Goal: Transaction & Acquisition: Purchase product/service

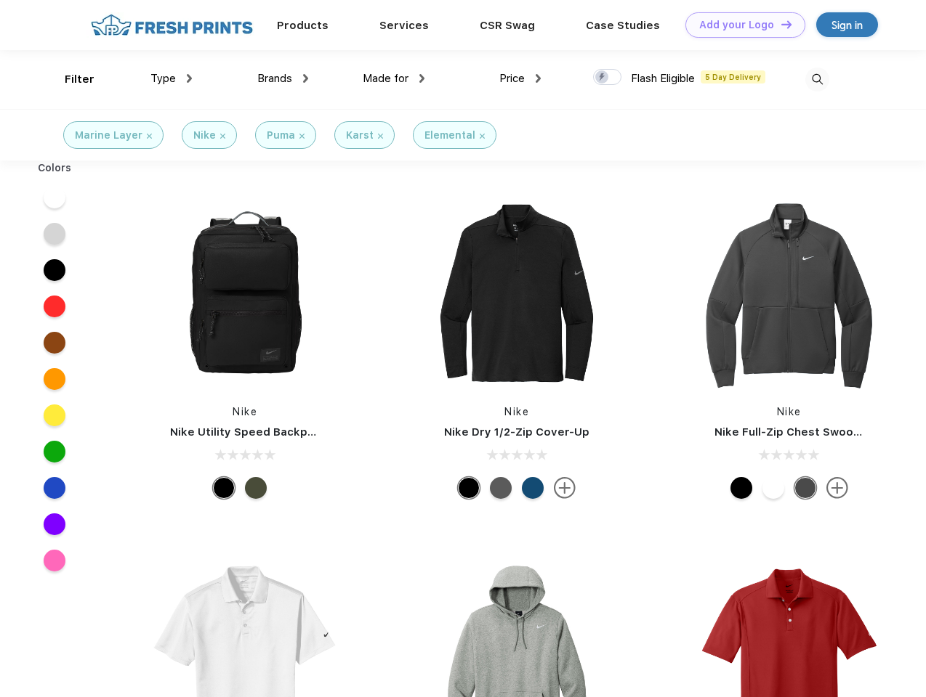
click at [740, 25] on link "Add your Logo Design Tool" at bounding box center [745, 24] width 120 height 25
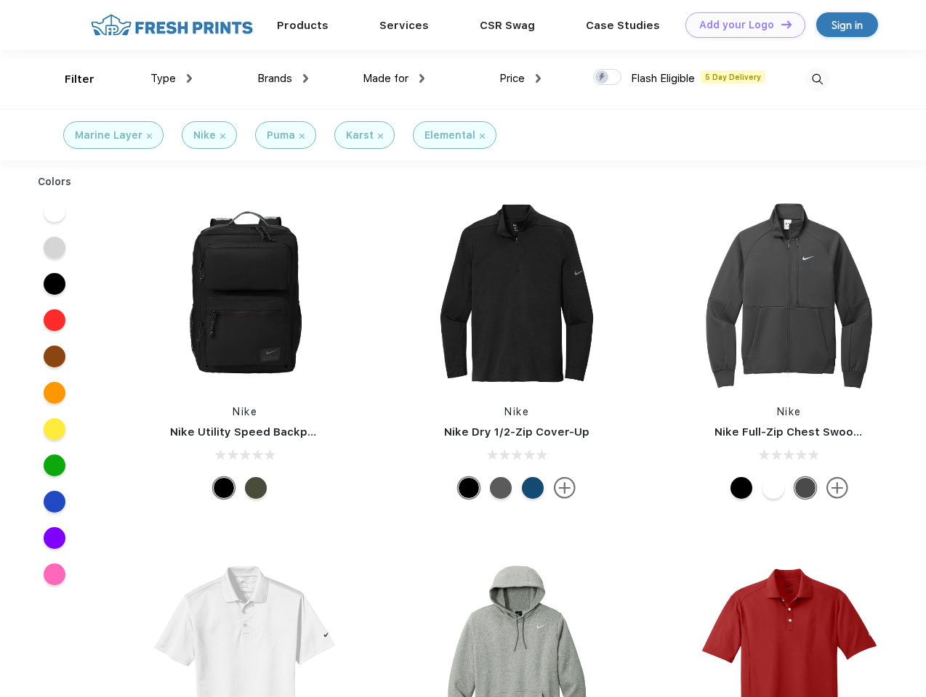
click at [0, 0] on div "Design Tool" at bounding box center [0, 0] width 0 height 0
click at [779, 24] on link "Add your Logo Design Tool" at bounding box center [745, 24] width 120 height 25
click at [70, 79] on div "Filter" at bounding box center [80, 79] width 30 height 17
click at [171, 78] on span "Type" at bounding box center [162, 78] width 25 height 13
click at [283, 78] on span "Brands" at bounding box center [274, 78] width 35 height 13
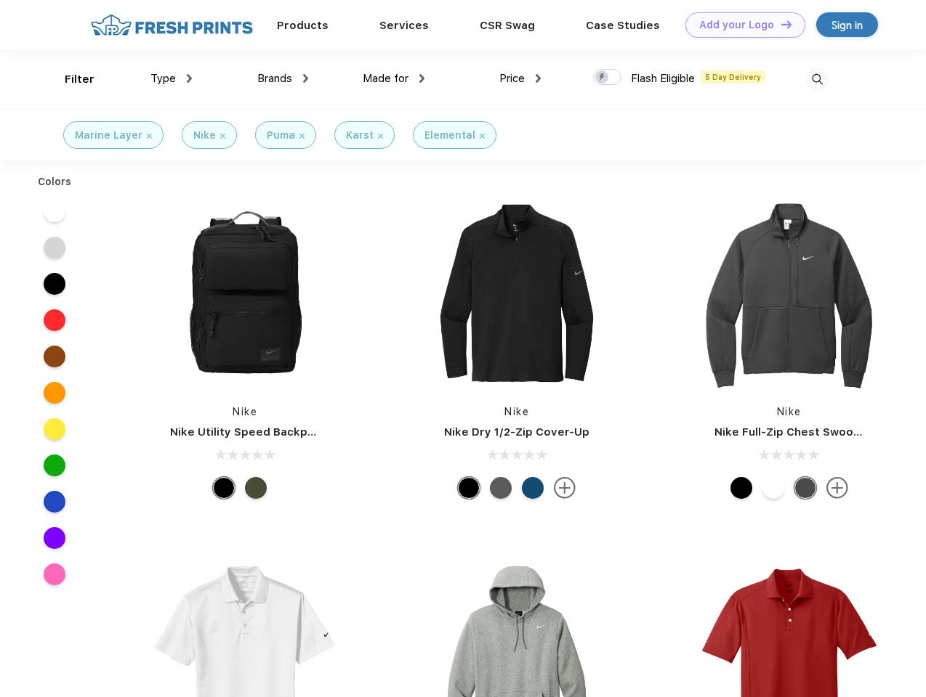
click at [394, 78] on span "Made for" at bounding box center [386, 78] width 46 height 13
click at [520, 78] on span "Price" at bounding box center [511, 78] width 25 height 13
click at [607, 78] on div at bounding box center [607, 77] width 28 height 16
click at [602, 78] on input "checkbox" at bounding box center [597, 72] width 9 height 9
click at [817, 79] on img at bounding box center [817, 80] width 24 height 24
